Goal: Task Accomplishment & Management: Manage account settings

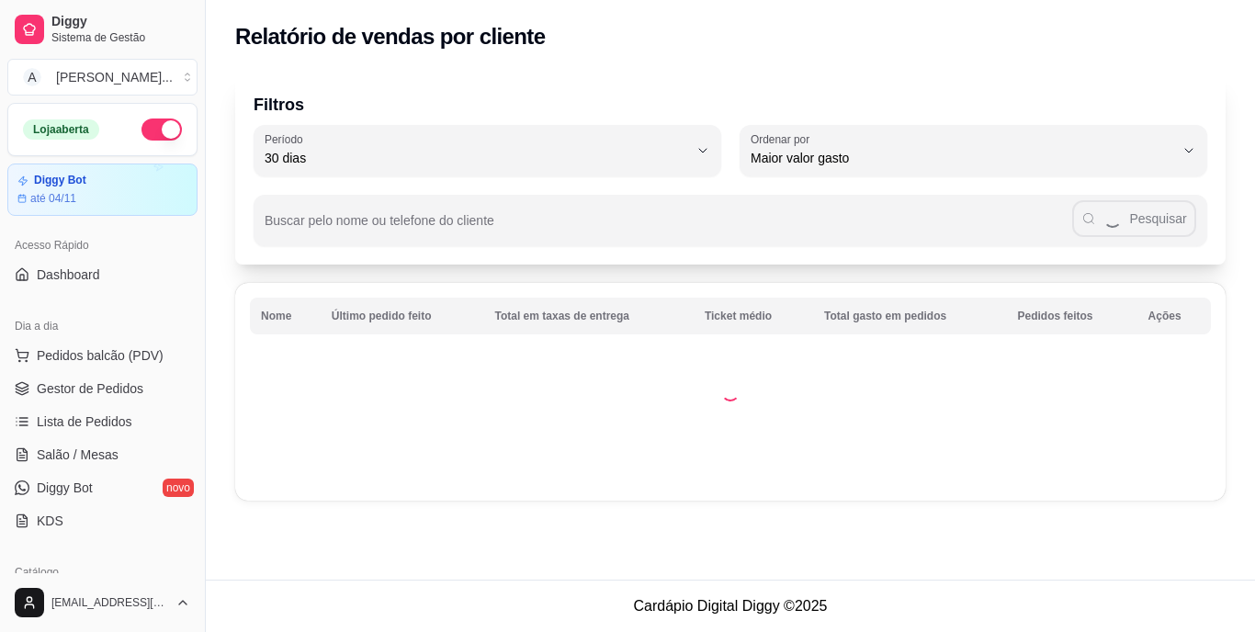
select select "30"
select select "HIGHEST_TOTAL_SPENT_WITH_ORDERS"
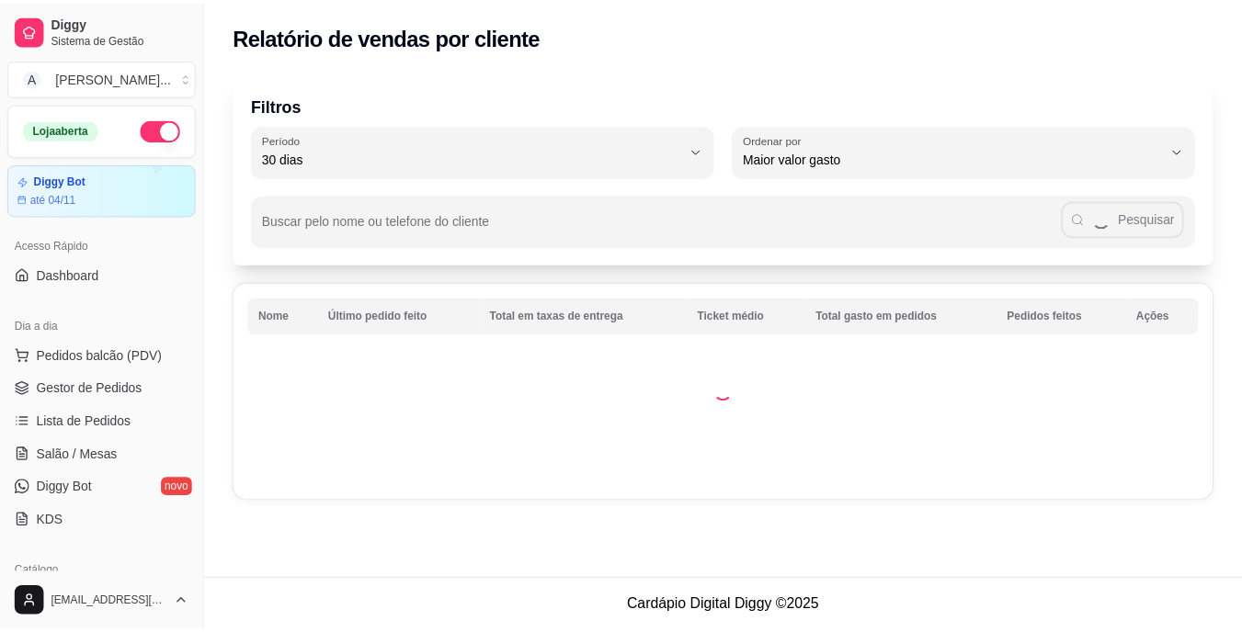
scroll to position [551, 0]
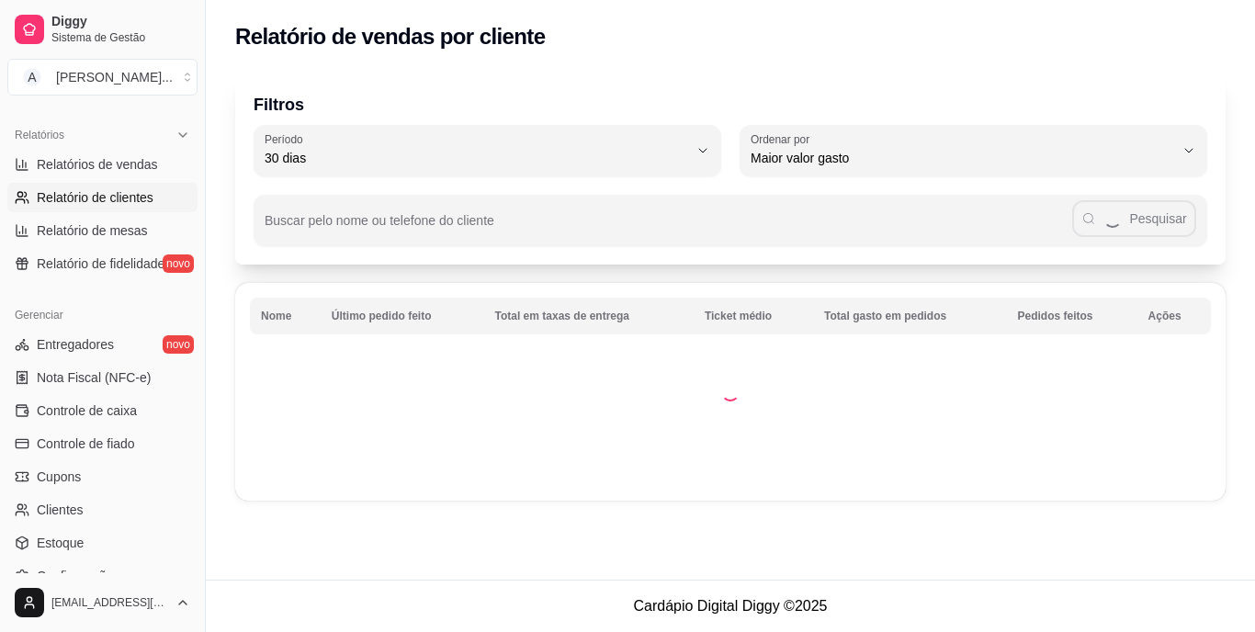
select select "ALL"
select select "0"
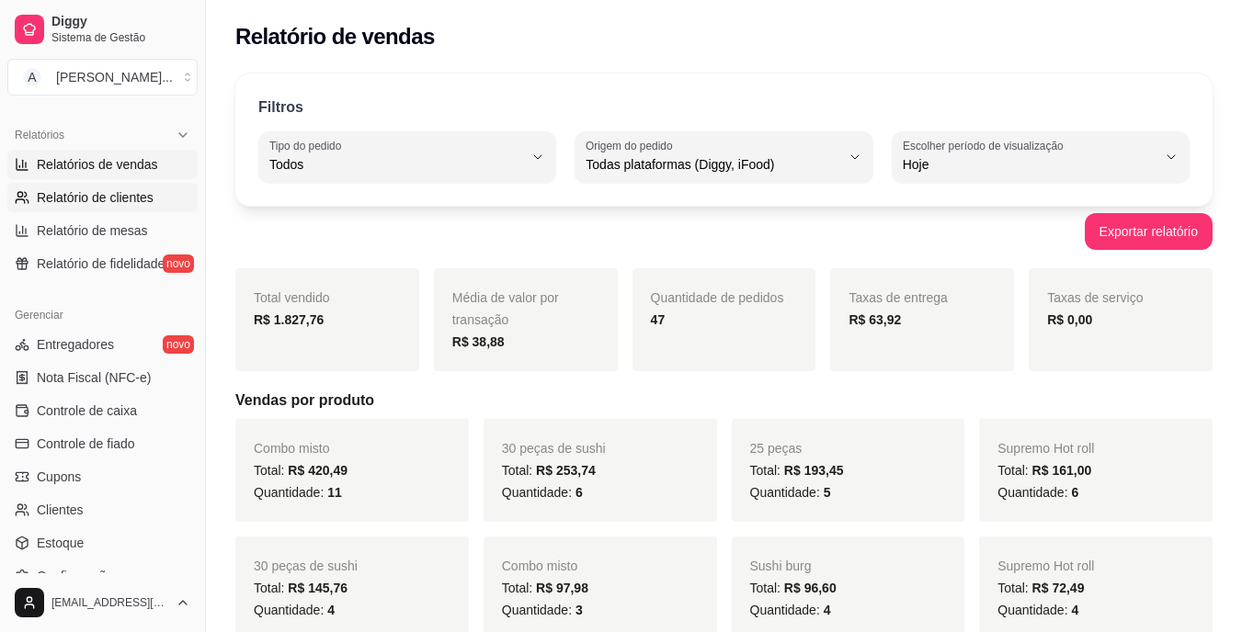
click at [115, 188] on span "Relatório de clientes" at bounding box center [95, 197] width 117 height 18
select select "30"
select select "HIGHEST_TOTAL_SPENT_WITH_ORDERS"
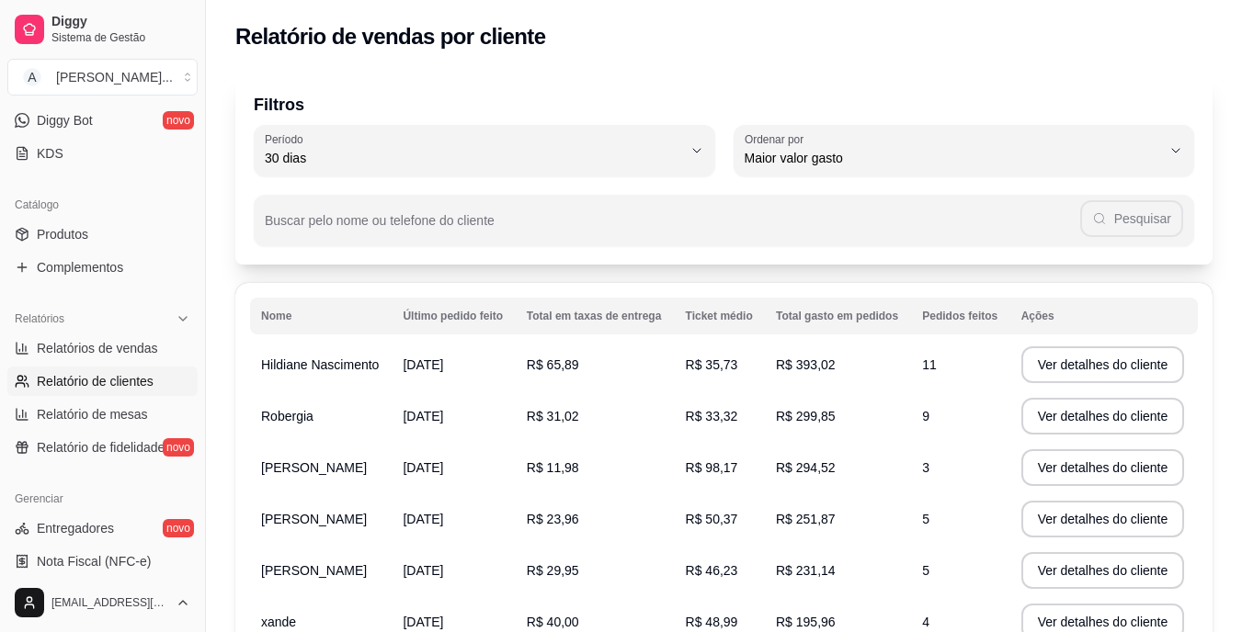
scroll to position [184, 0]
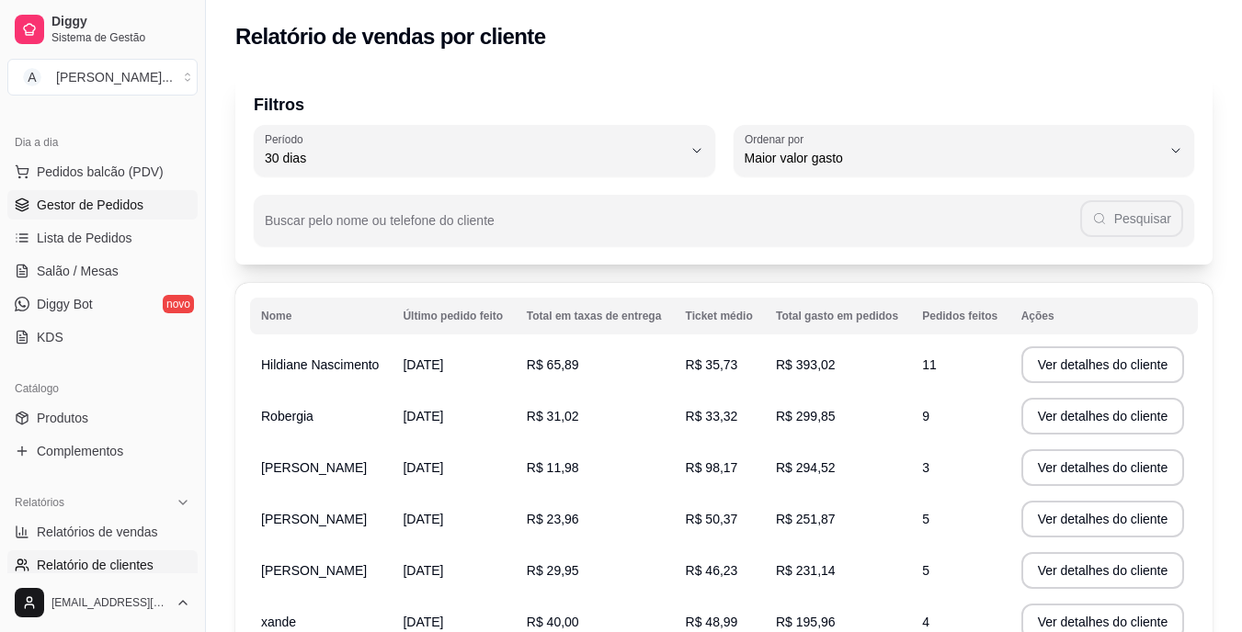
click at [137, 209] on span "Gestor de Pedidos" at bounding box center [90, 205] width 107 height 18
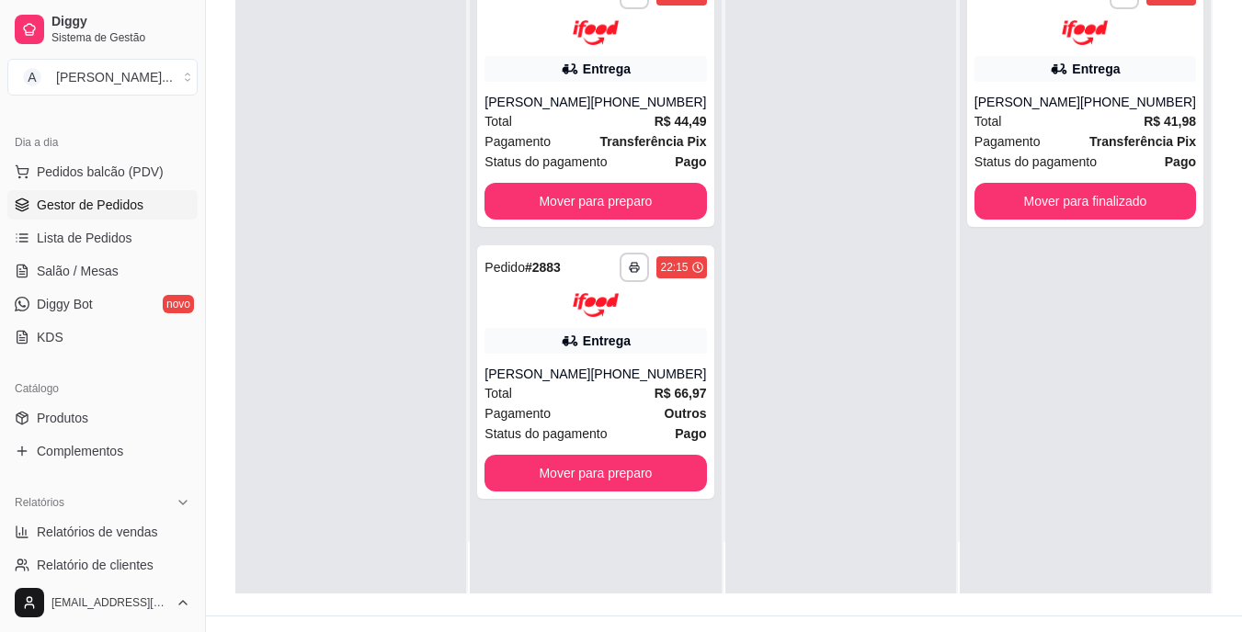
scroll to position [280, 0]
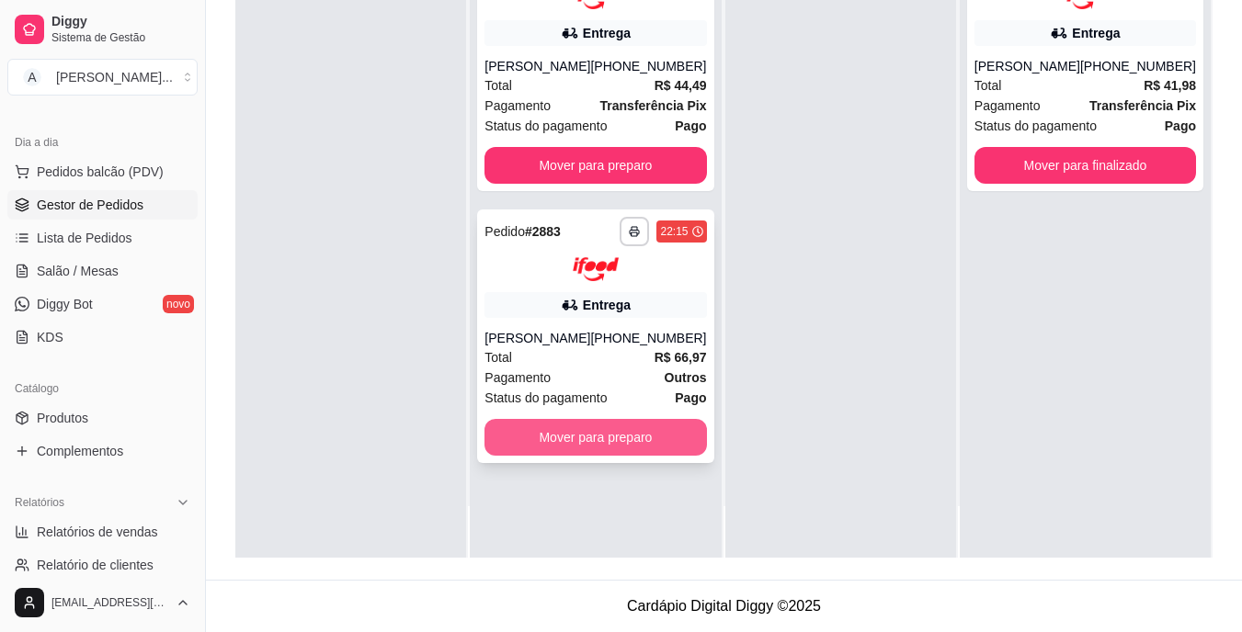
click at [572, 453] on button "Mover para preparo" at bounding box center [594, 437] width 221 height 37
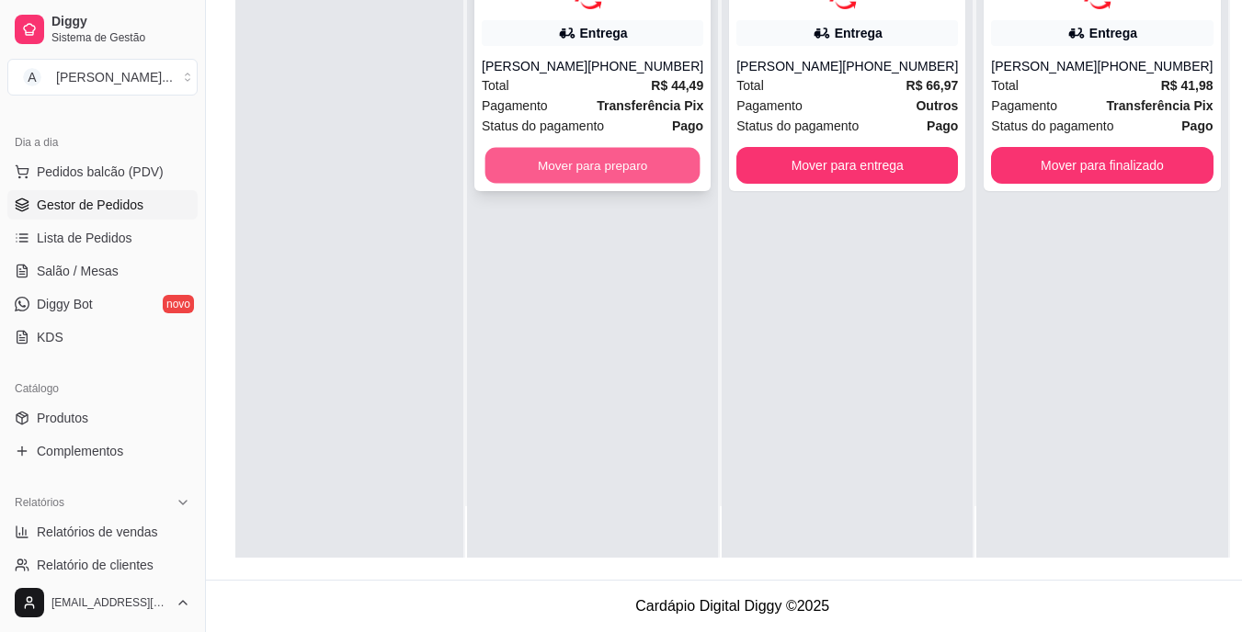
click at [581, 182] on button "Mover para preparo" at bounding box center [592, 165] width 215 height 36
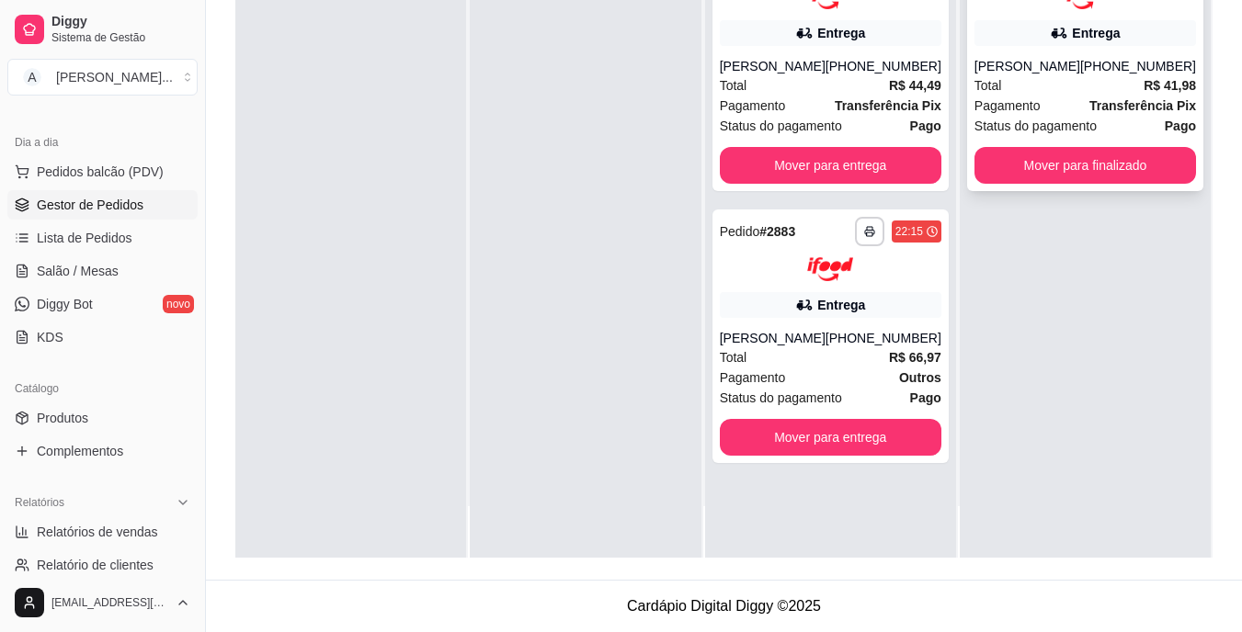
click at [1014, 62] on div "[PERSON_NAME]" at bounding box center [1027, 66] width 106 height 18
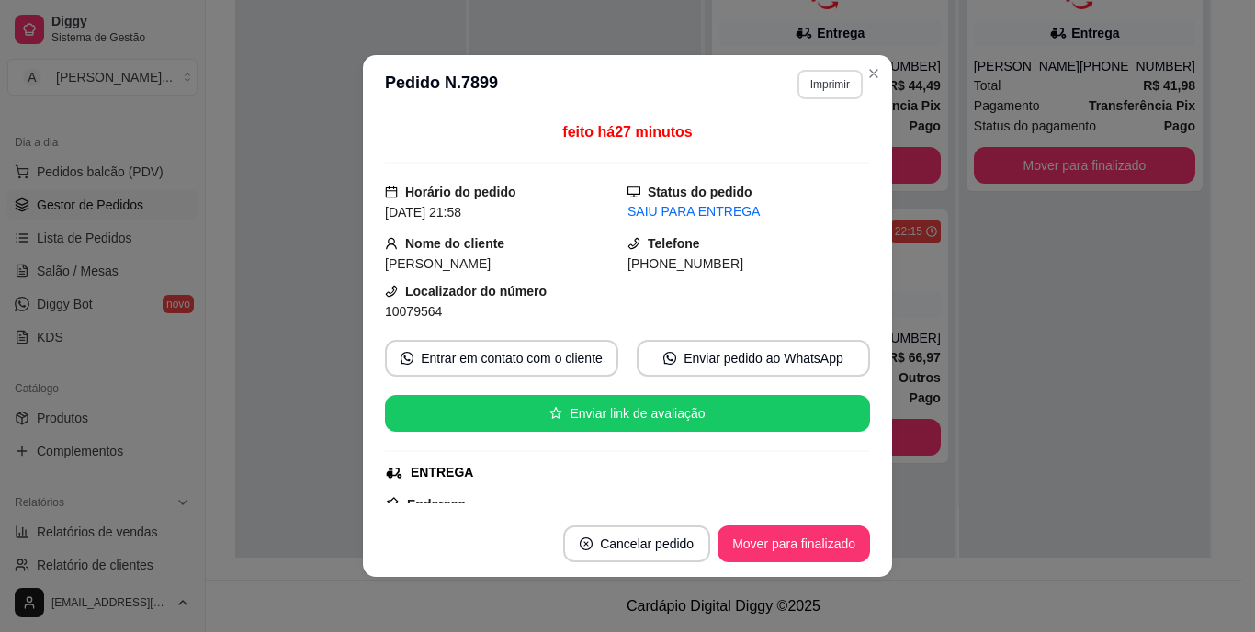
click at [814, 82] on button "Imprimir" at bounding box center [830, 84] width 65 height 29
click at [782, 146] on button "IMPRESSORA" at bounding box center [790, 148] width 129 height 28
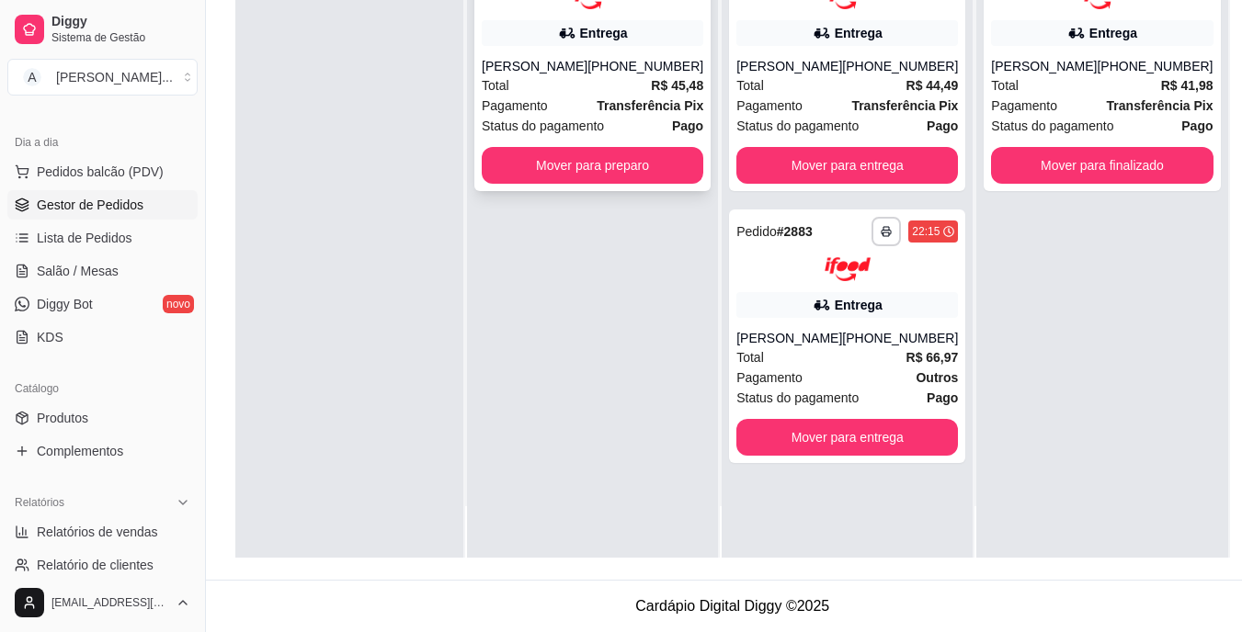
click at [573, 62] on div "[PERSON_NAME]" at bounding box center [535, 66] width 106 height 18
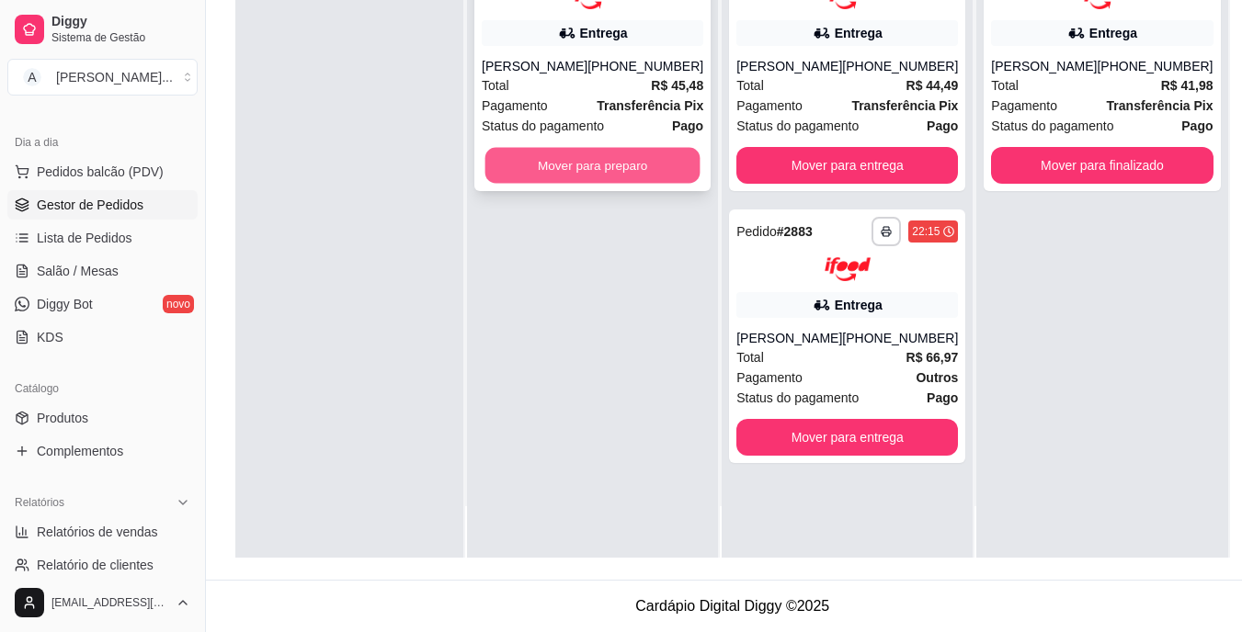
click at [564, 178] on button "Mover para preparo" at bounding box center [592, 165] width 215 height 36
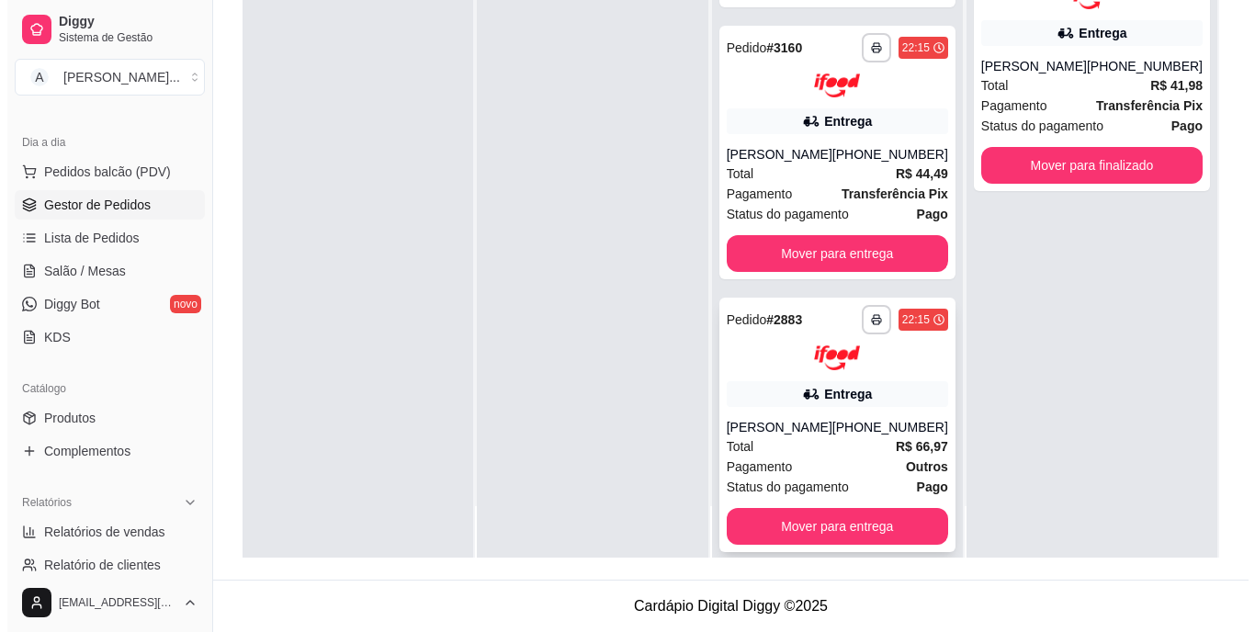
scroll to position [204, 0]
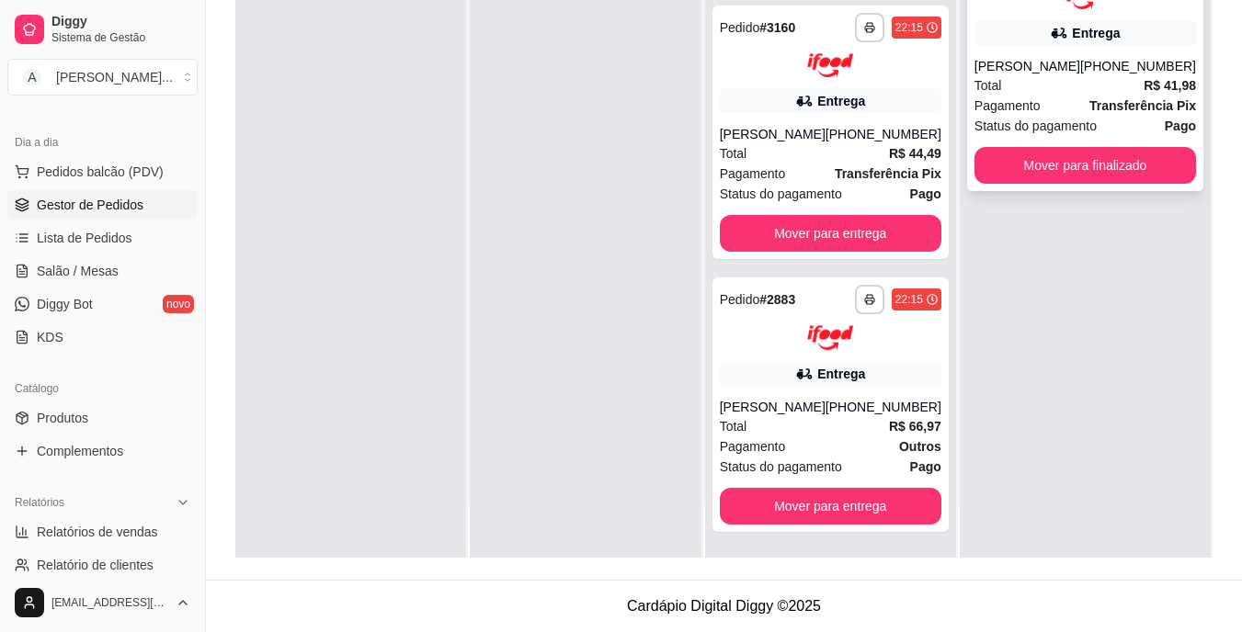
click at [1043, 101] on div "Pagamento Transferência Pix" at bounding box center [1084, 106] width 221 height 20
click at [835, 404] on div "[PHONE_NUMBER]" at bounding box center [883, 407] width 116 height 18
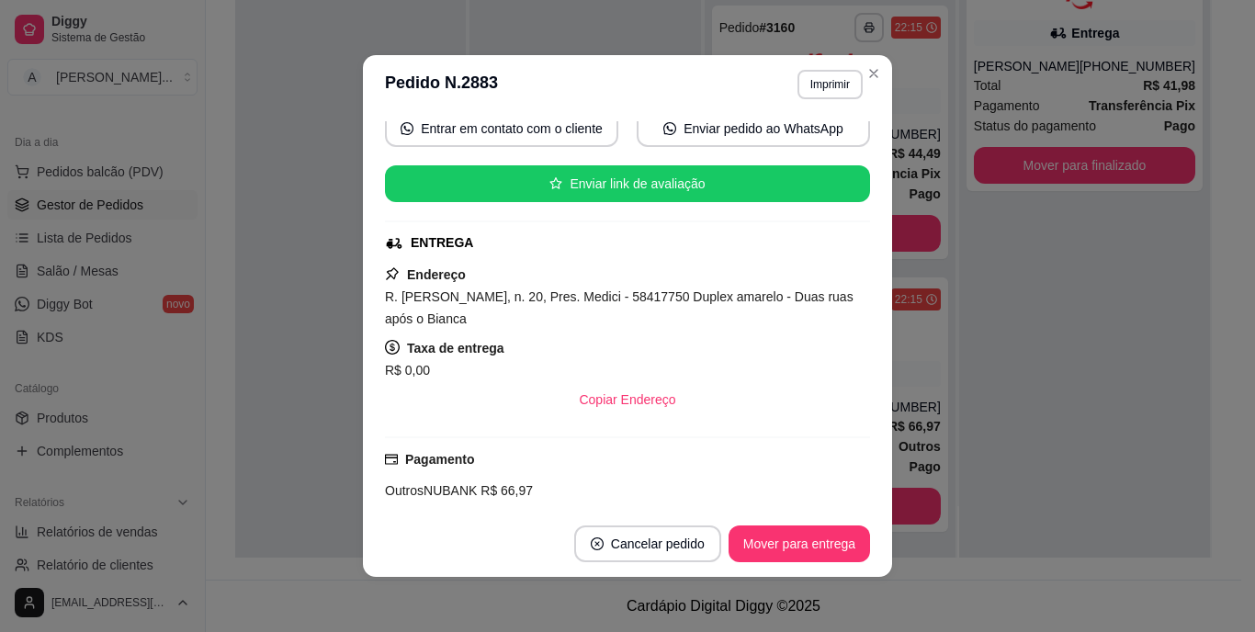
scroll to position [276, 0]
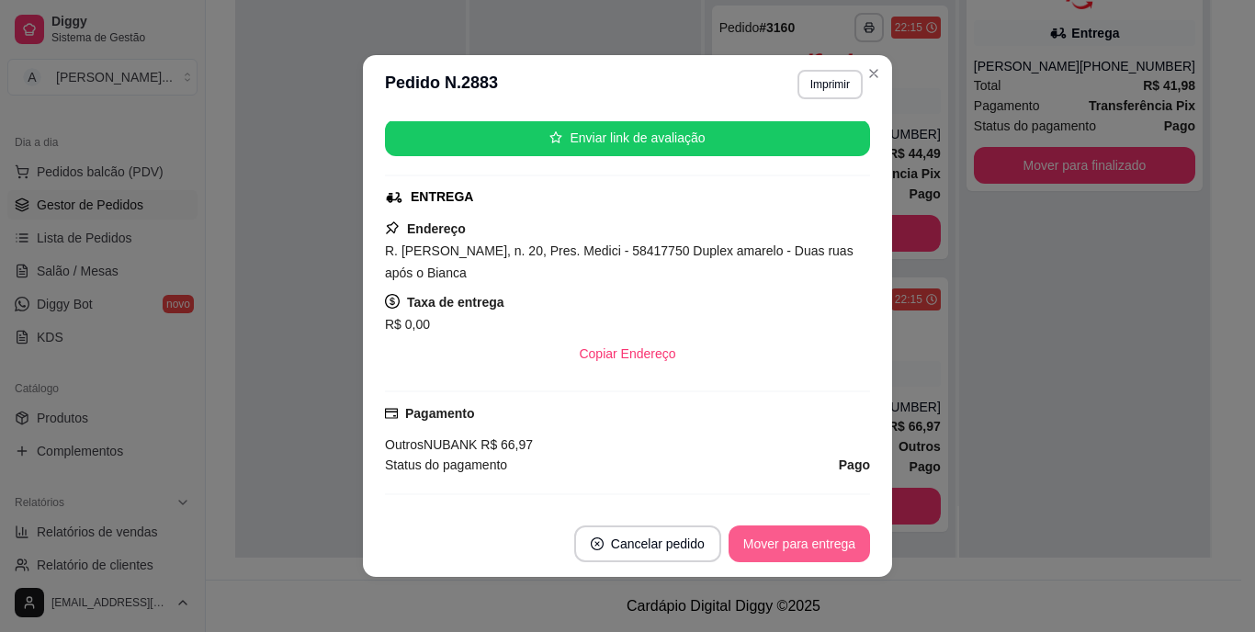
click at [799, 554] on button "Mover para entrega" at bounding box center [800, 544] width 142 height 37
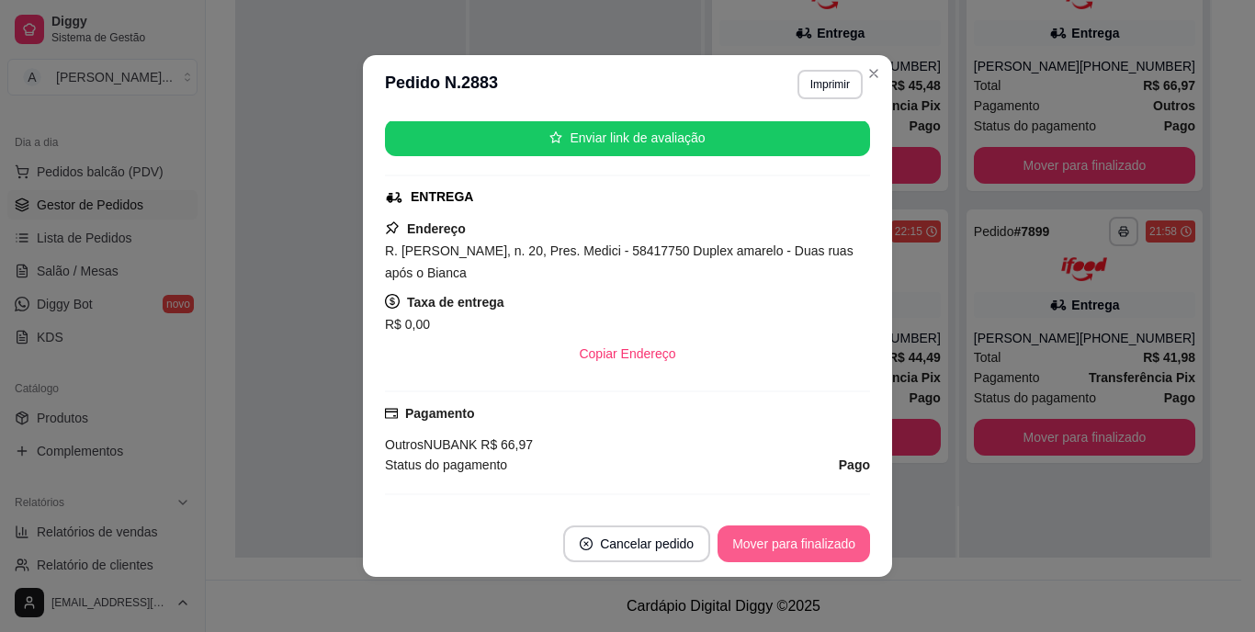
scroll to position [0, 0]
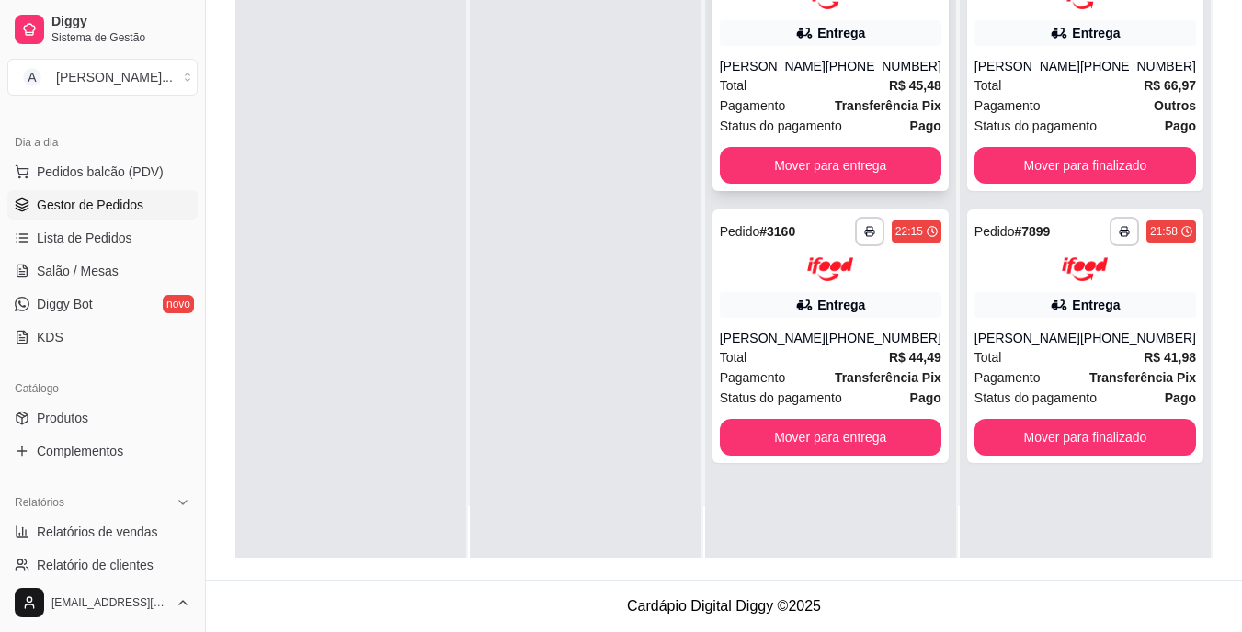
click at [747, 80] on span "Total" at bounding box center [734, 85] width 28 height 20
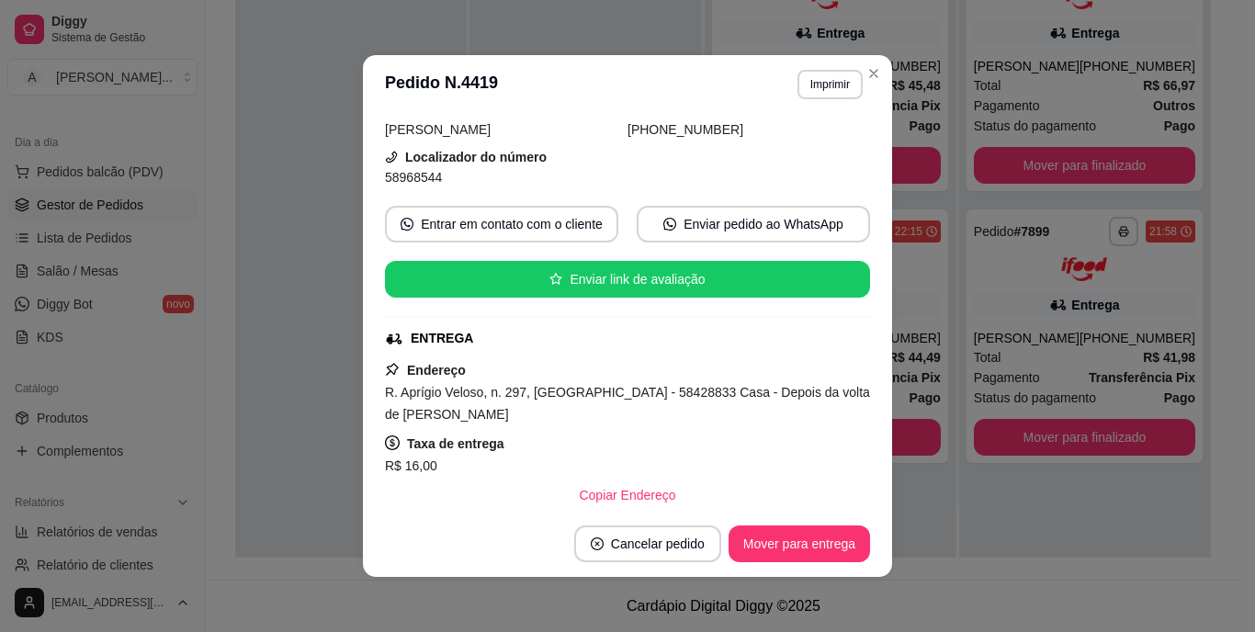
scroll to position [184, 0]
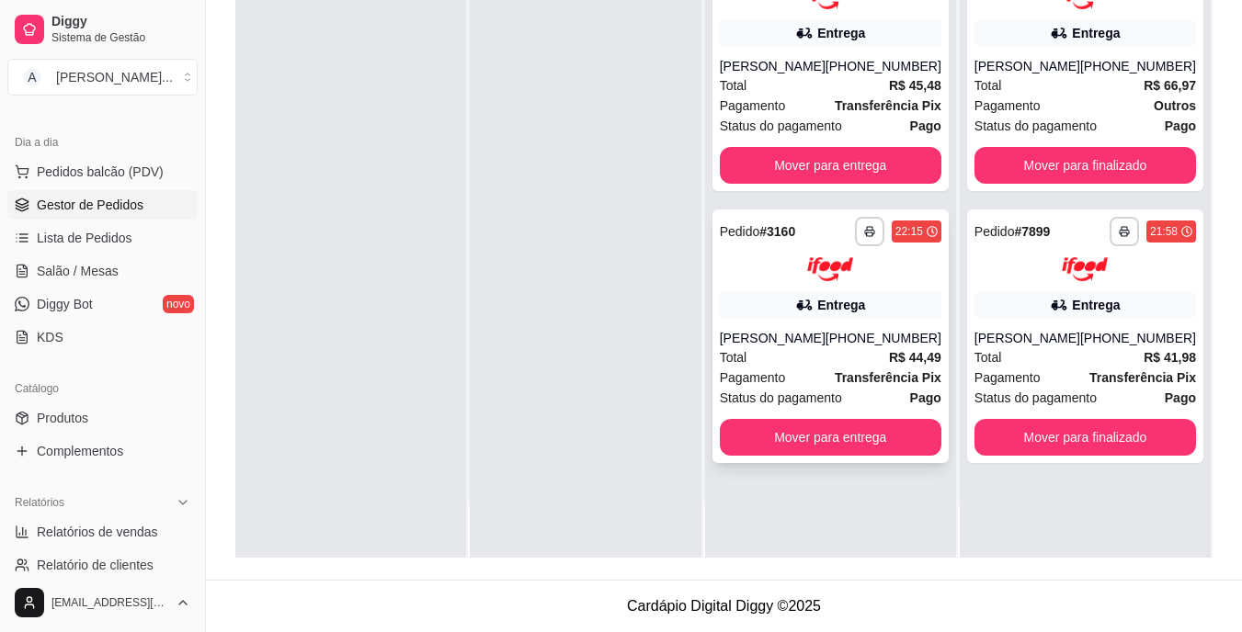
click at [805, 318] on div "Entrega" at bounding box center [830, 305] width 221 height 26
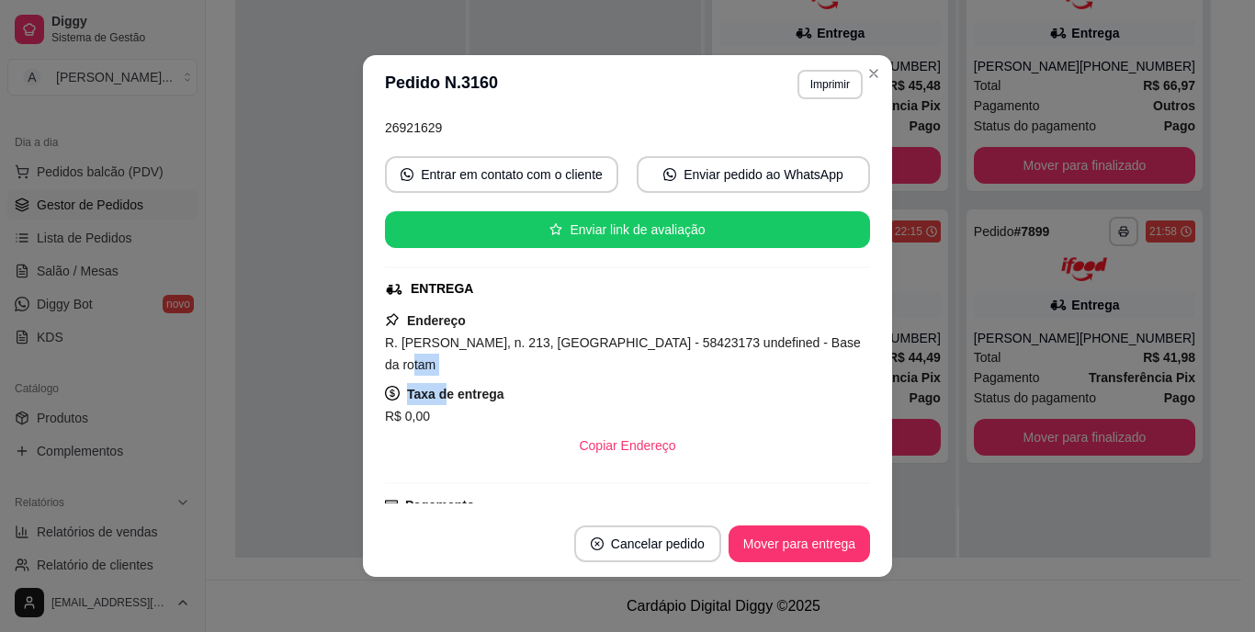
drag, startPoint x: 439, startPoint y: 376, endPoint x: 362, endPoint y: 372, distance: 77.3
click at [363, 372] on div "feito há 19 minutos Horário do pedido [DATE] 22:15 Status do pedido PREPARANDO …" at bounding box center [627, 312] width 529 height 397
click at [482, 366] on div "R. [PERSON_NAME], n. 213, [GEOGRAPHIC_DATA] - 58423173 undefined - Base da rotam" at bounding box center [627, 354] width 485 height 44
drag, startPoint x: 482, startPoint y: 366, endPoint x: 450, endPoint y: 348, distance: 35.8
click at [450, 348] on div "R. [PERSON_NAME], n. 213, [GEOGRAPHIC_DATA] - 58423173 undefined - Base da rotam" at bounding box center [627, 354] width 485 height 44
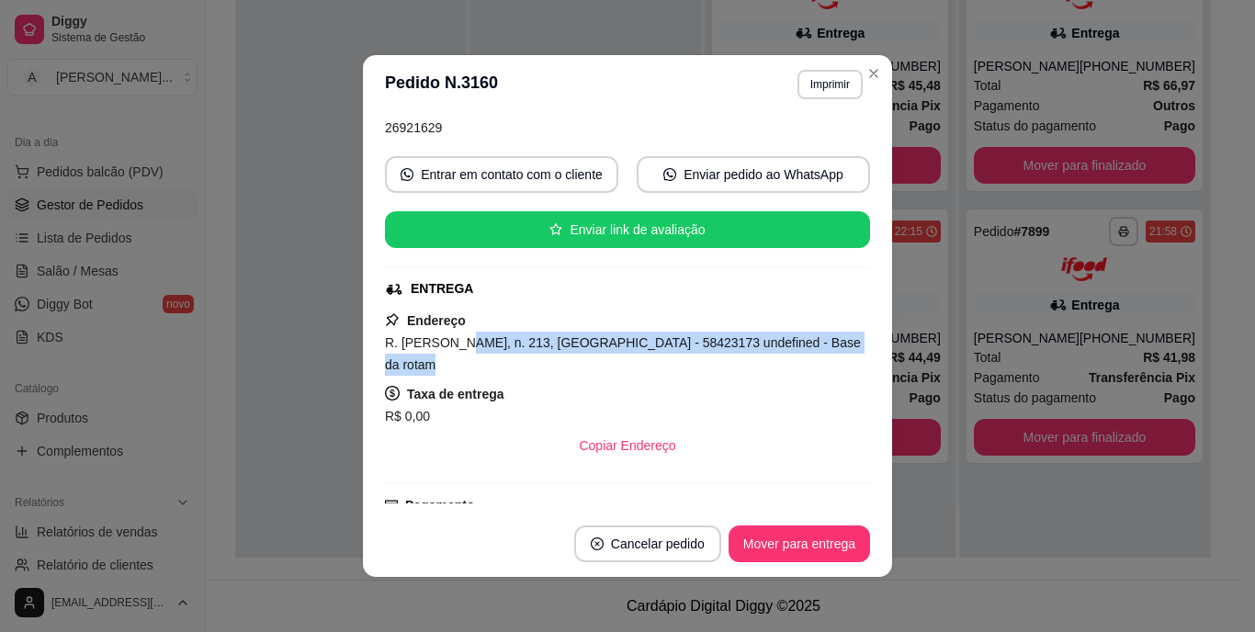
click at [425, 366] on div "R. [PERSON_NAME], n. 213, [GEOGRAPHIC_DATA] - 58423173 undefined - Base da rotam" at bounding box center [627, 354] width 485 height 44
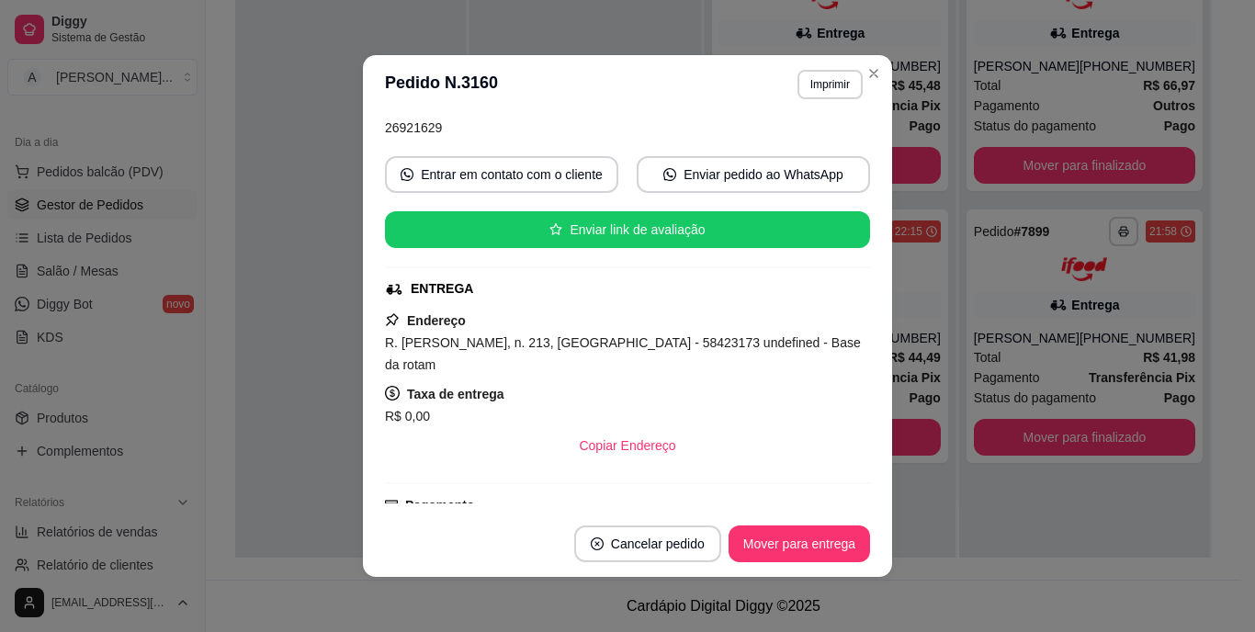
drag, startPoint x: 447, startPoint y: 363, endPoint x: 329, endPoint y: 332, distance: 121.7
click at [329, 332] on div "**********" at bounding box center [627, 316] width 1255 height 632
copy span "R. [PERSON_NAME], n. 213, [GEOGRAPHIC_DATA] - 58423173 undefined - Base da rotam"
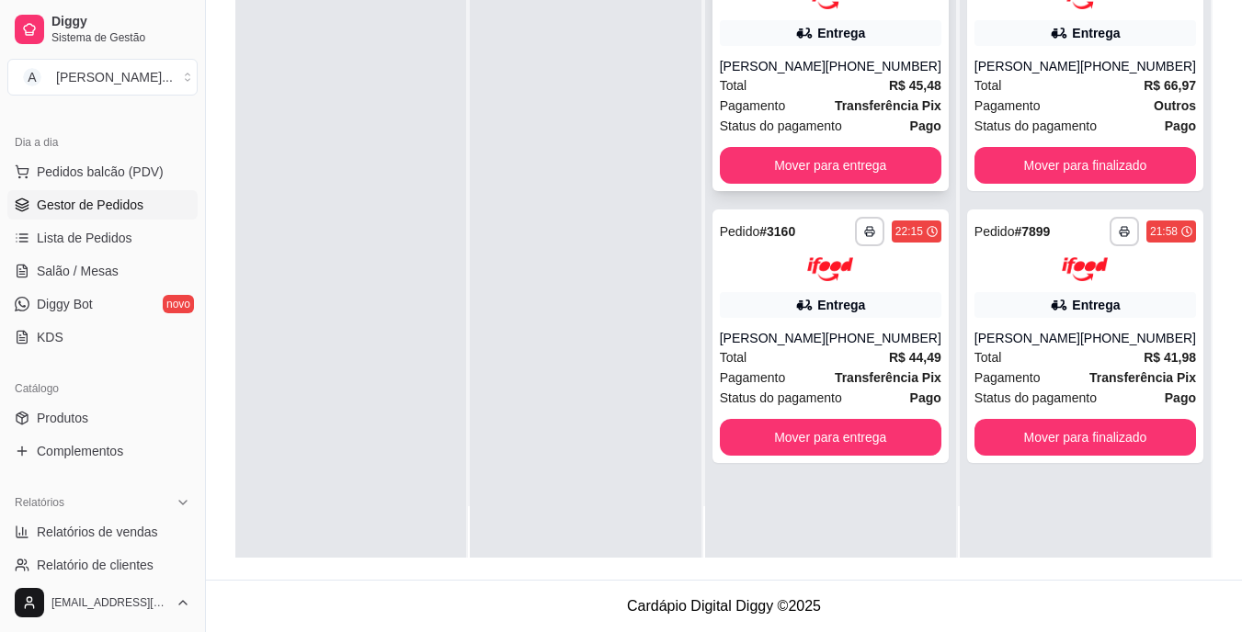
click at [750, 54] on div "**********" at bounding box center [830, 64] width 236 height 255
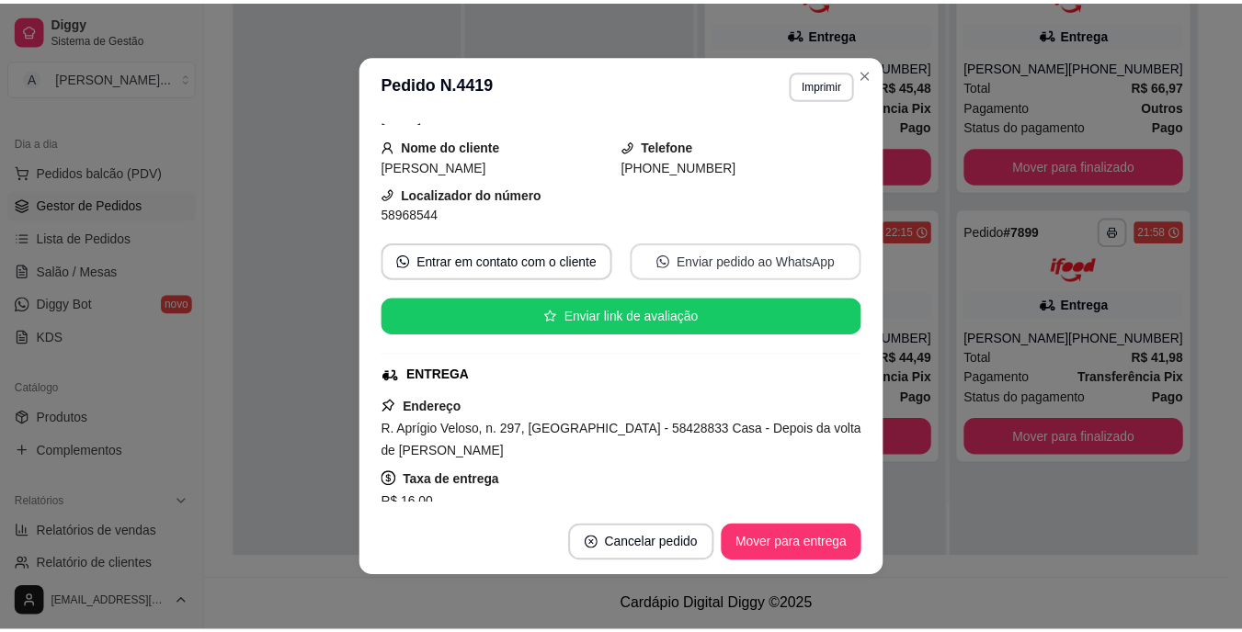
scroll to position [276, 0]
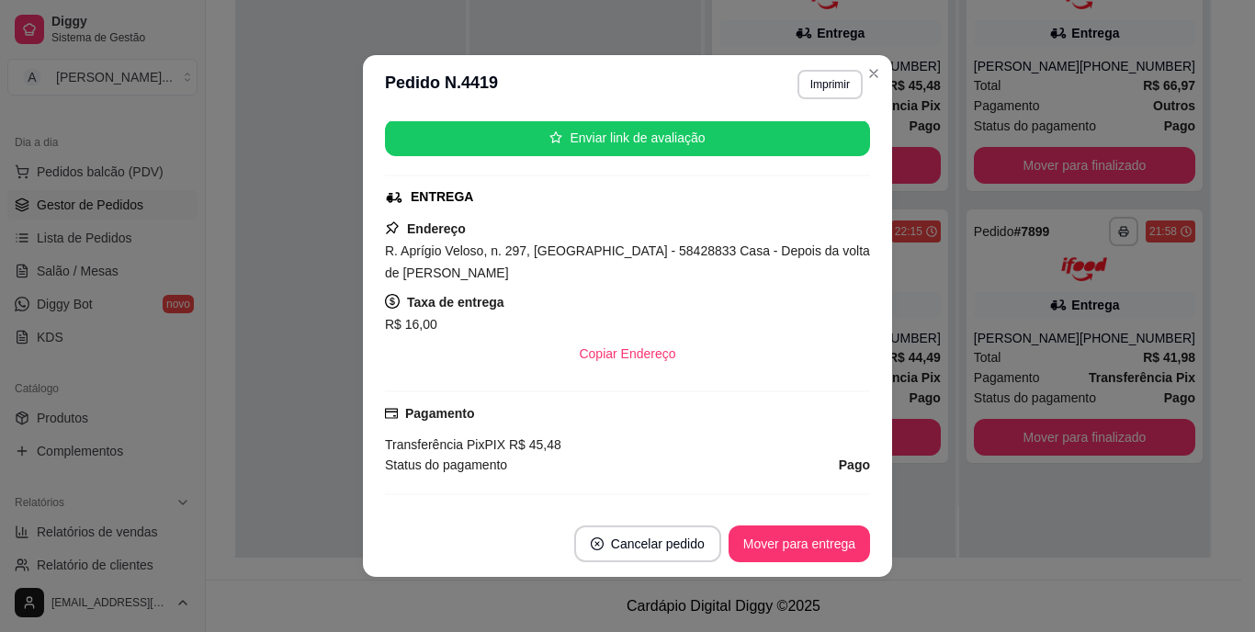
click at [588, 244] on span "R. Aprígio Veloso, n. 297, [GEOGRAPHIC_DATA] - 58428833 Casa - Depois da volta …" at bounding box center [627, 262] width 485 height 37
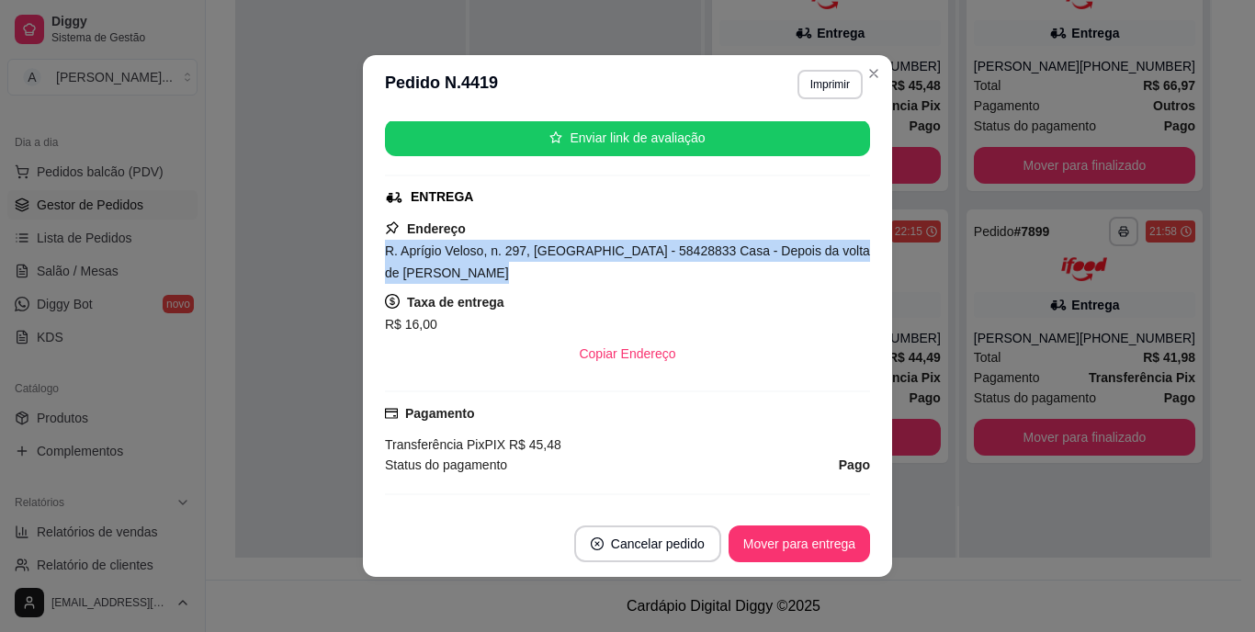
click at [588, 244] on span "R. Aprígio Veloso, n. 297, [GEOGRAPHIC_DATA] - 58428833 Casa - Depois da volta …" at bounding box center [627, 262] width 485 height 37
copy span "R. Aprígio Veloso, n. 297, [GEOGRAPHIC_DATA] - 58428833 Casa - Depois da volta …"
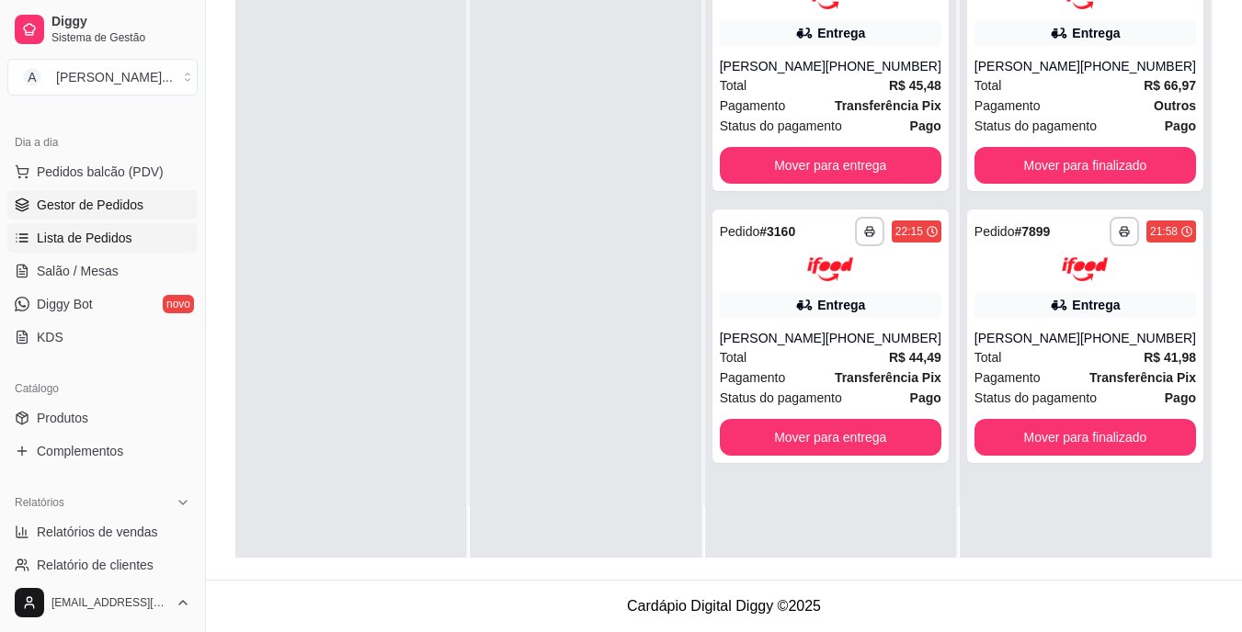
click at [127, 232] on span "Lista de Pedidos" at bounding box center [85, 238] width 96 height 18
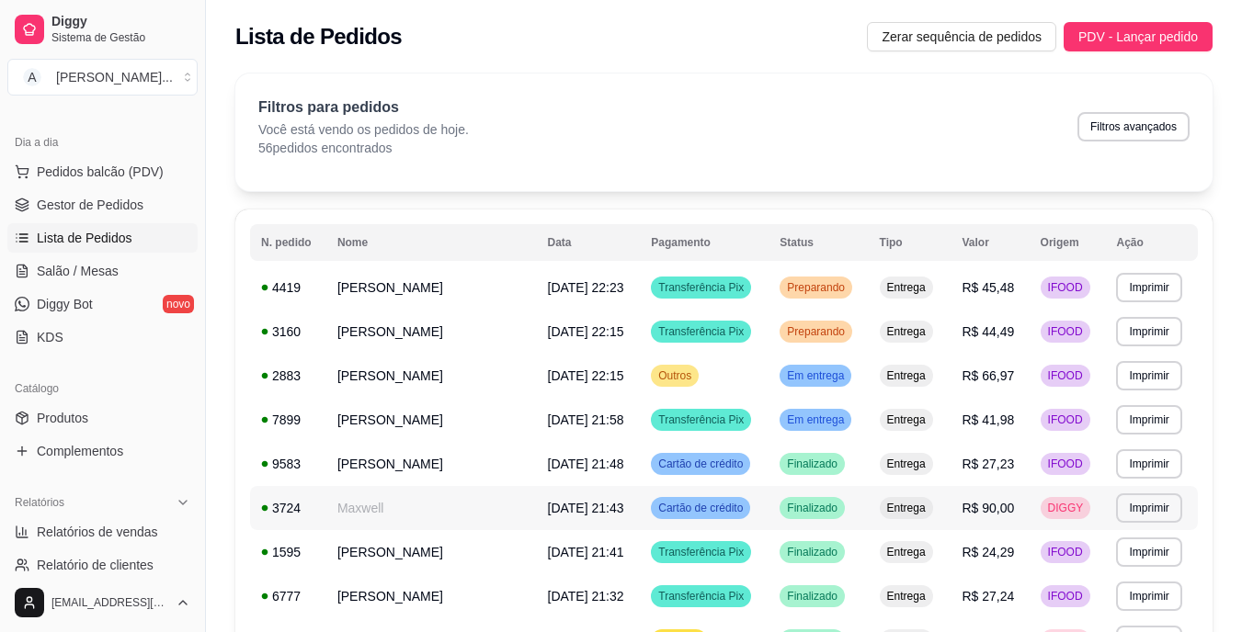
click at [493, 502] on td "Maxwell" at bounding box center [431, 508] width 210 height 44
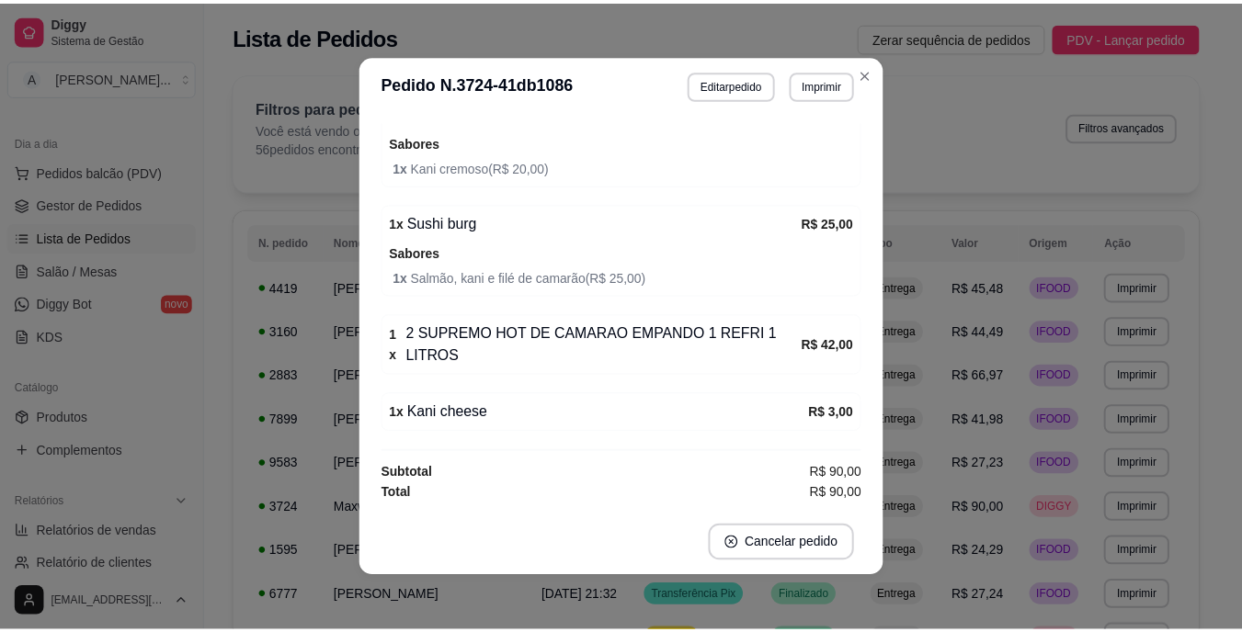
scroll to position [611, 0]
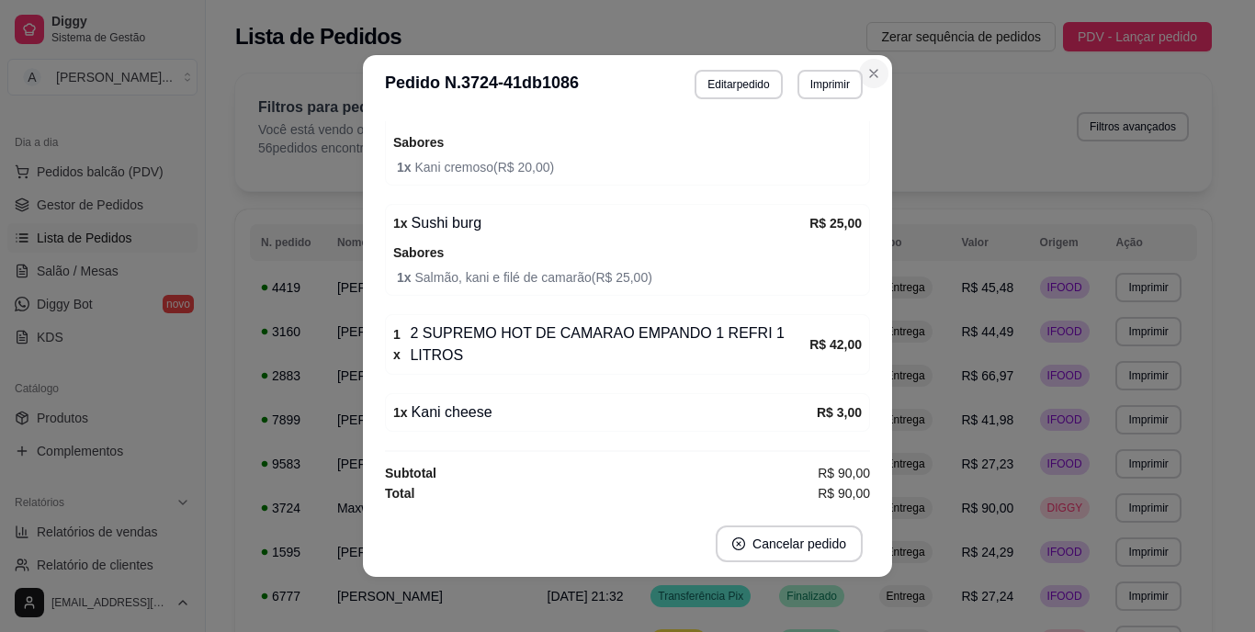
click at [868, 79] on div "Filtros para pedidos Você está vendo os pedidos de hoje. 56 pedidos encontrados…" at bounding box center [723, 133] width 977 height 118
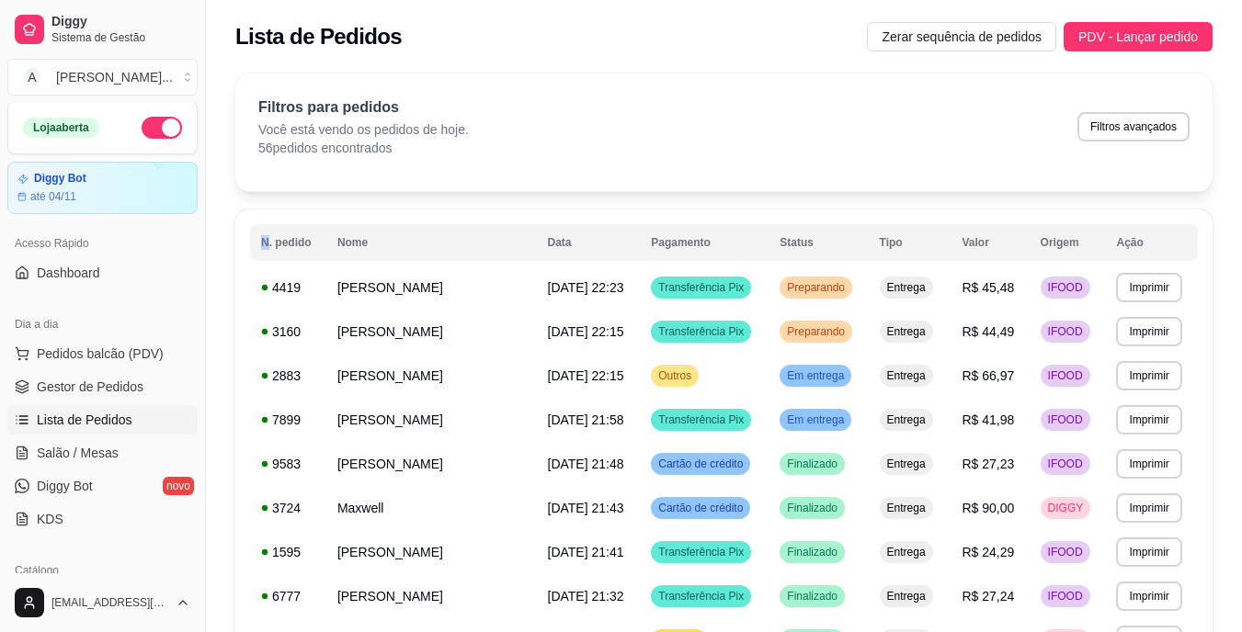
scroll to position [0, 0]
click at [142, 121] on button "button" at bounding box center [162, 130] width 40 height 22
click at [120, 343] on button "Pedidos balcão (PDV)" at bounding box center [102, 355] width 190 height 29
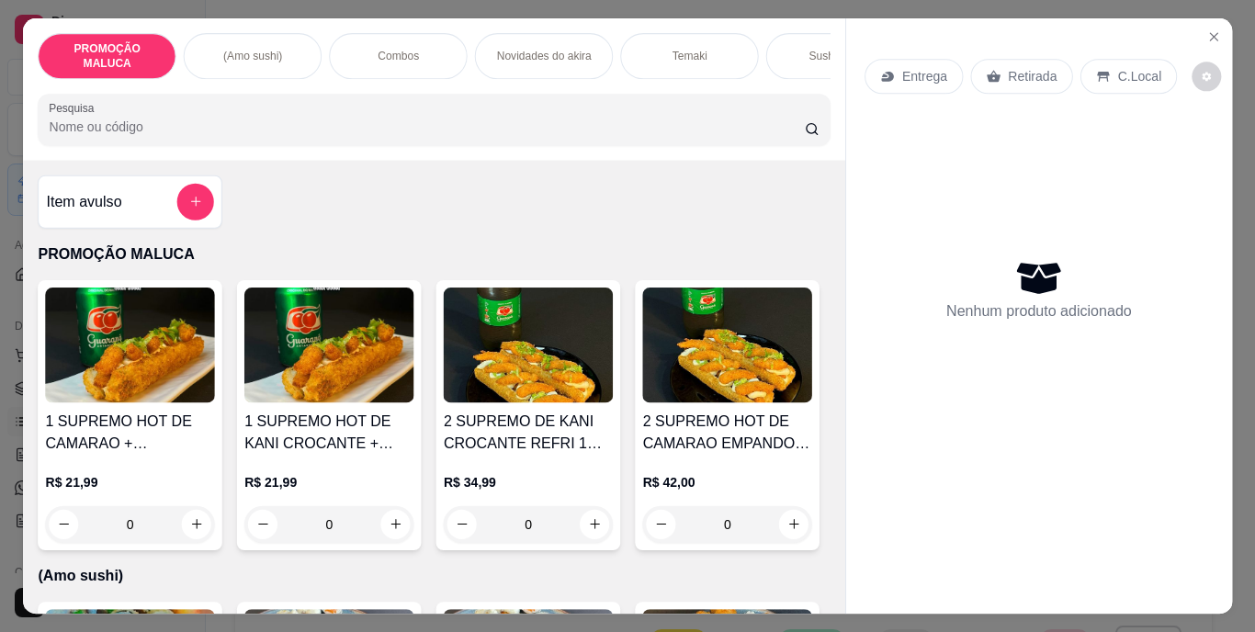
drag, startPoint x: 120, startPoint y: 343, endPoint x: 99, endPoint y: 360, distance: 27.4
click at [99, 360] on img at bounding box center [130, 345] width 170 height 115
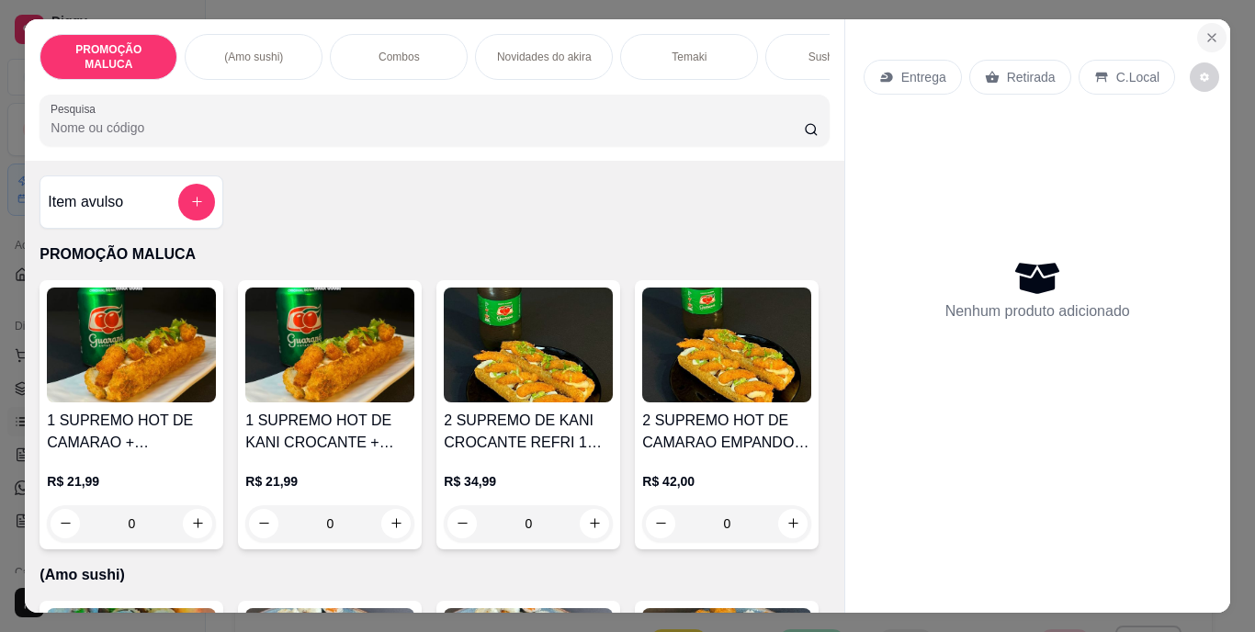
click at [1217, 26] on button "Close" at bounding box center [1212, 37] width 29 height 29
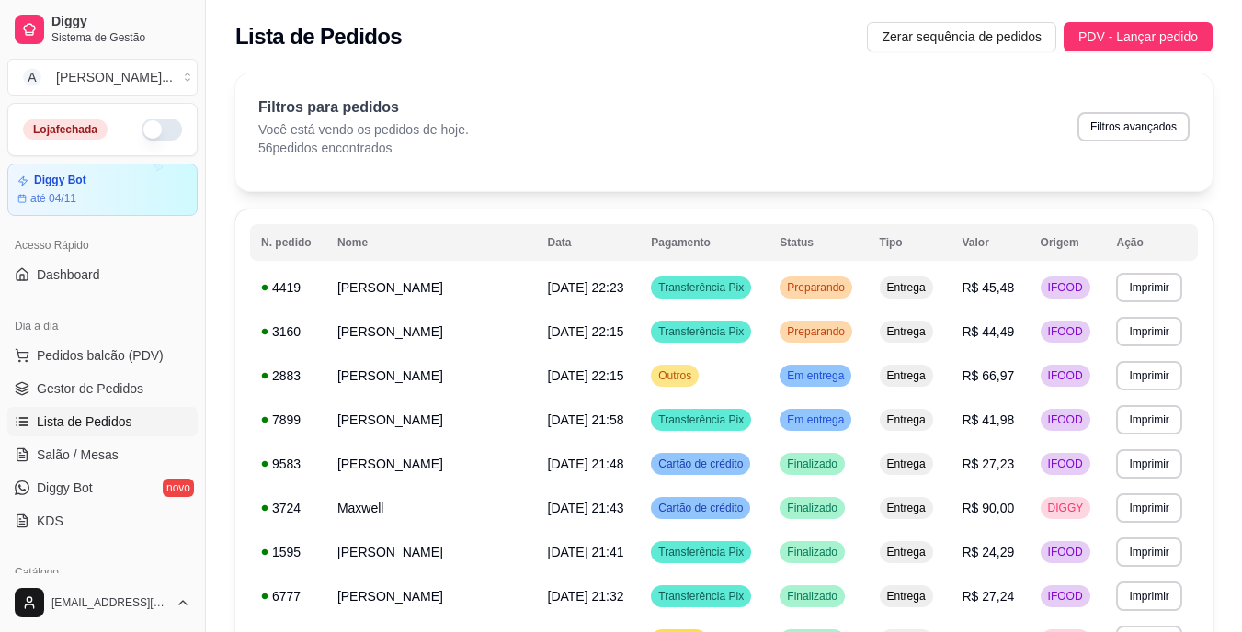
click at [1219, 32] on div "Lista de Pedidos Zerar sequência de pedidos PDV - Lançar pedido" at bounding box center [724, 31] width 1036 height 62
